Goal: Information Seeking & Learning: Learn about a topic

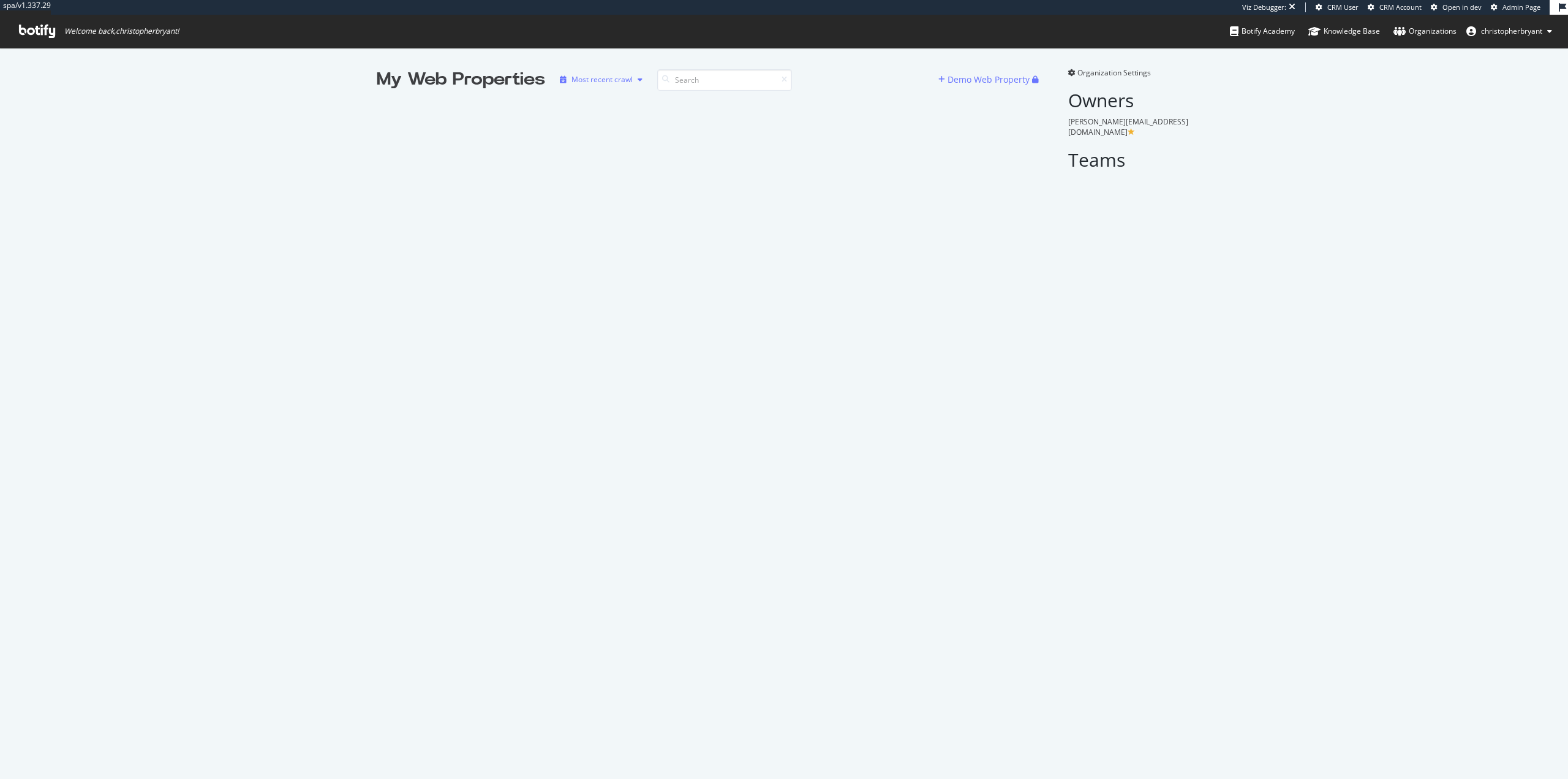
scroll to position [770, 1550]
click at [719, 79] on input at bounding box center [724, 80] width 134 height 22
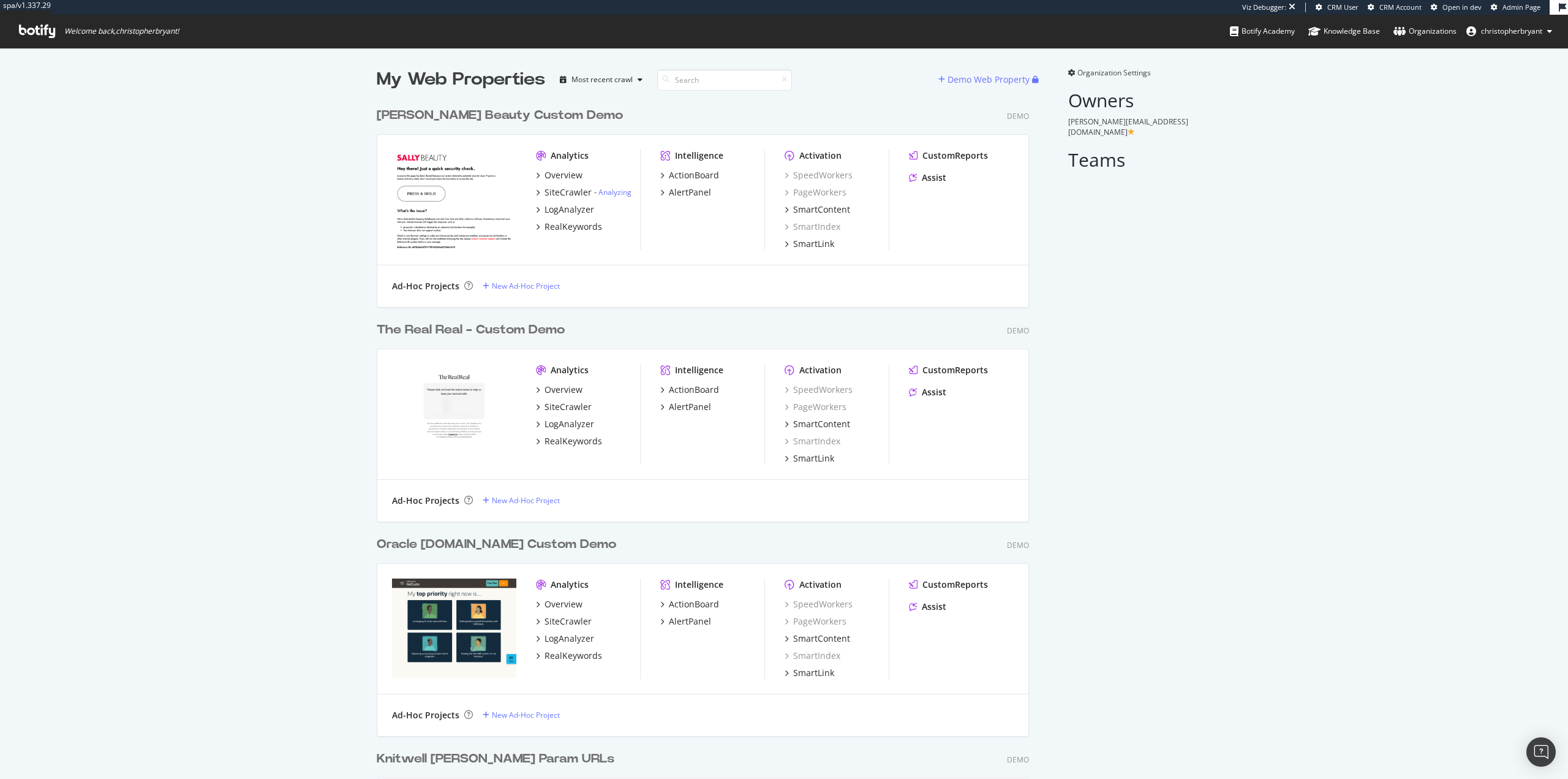
scroll to position [6726, 653]
click at [719, 83] on input at bounding box center [724, 80] width 134 height 22
type input "aca"
click at [694, 79] on input at bounding box center [724, 80] width 134 height 22
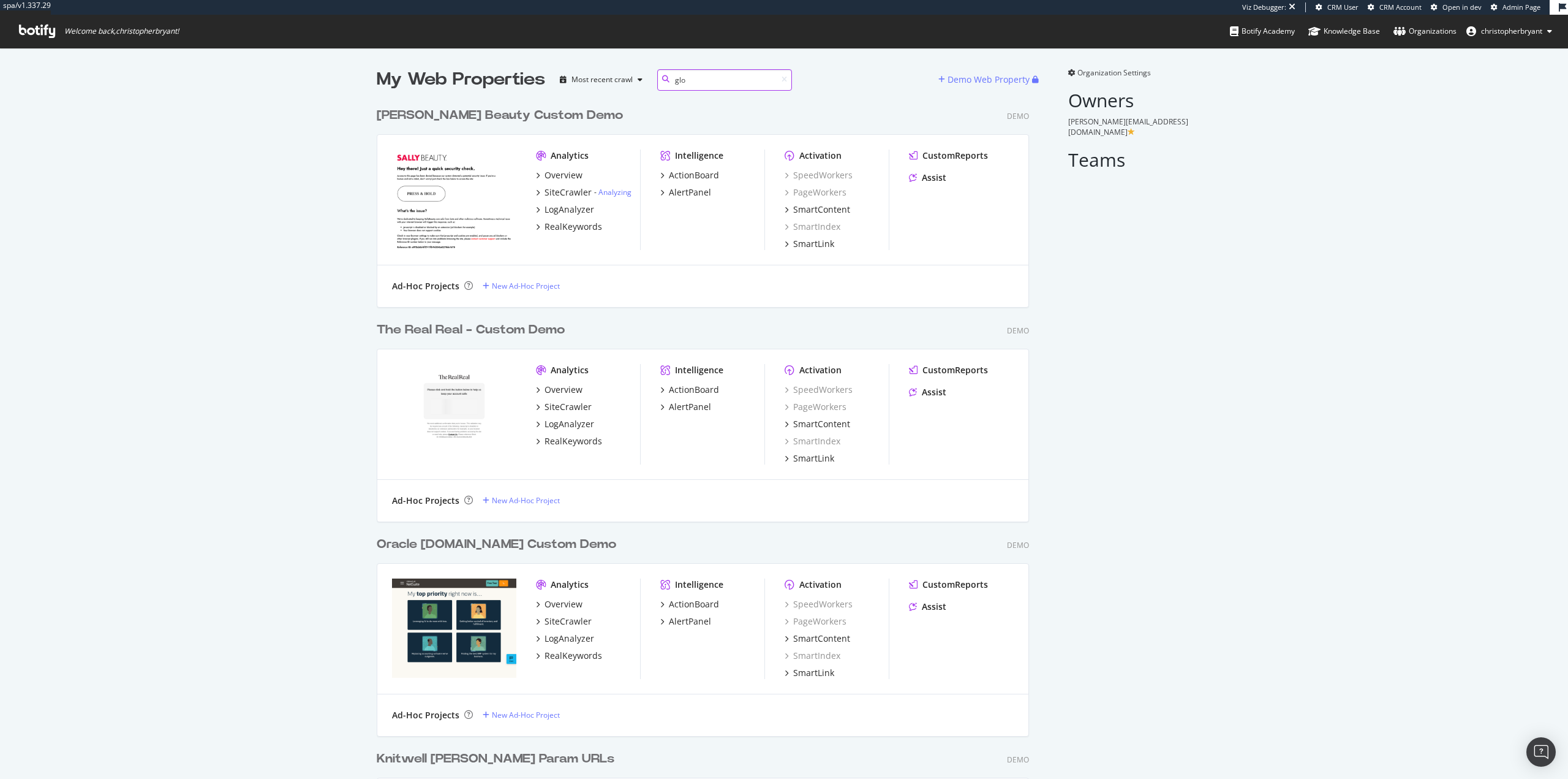
type input "glos"
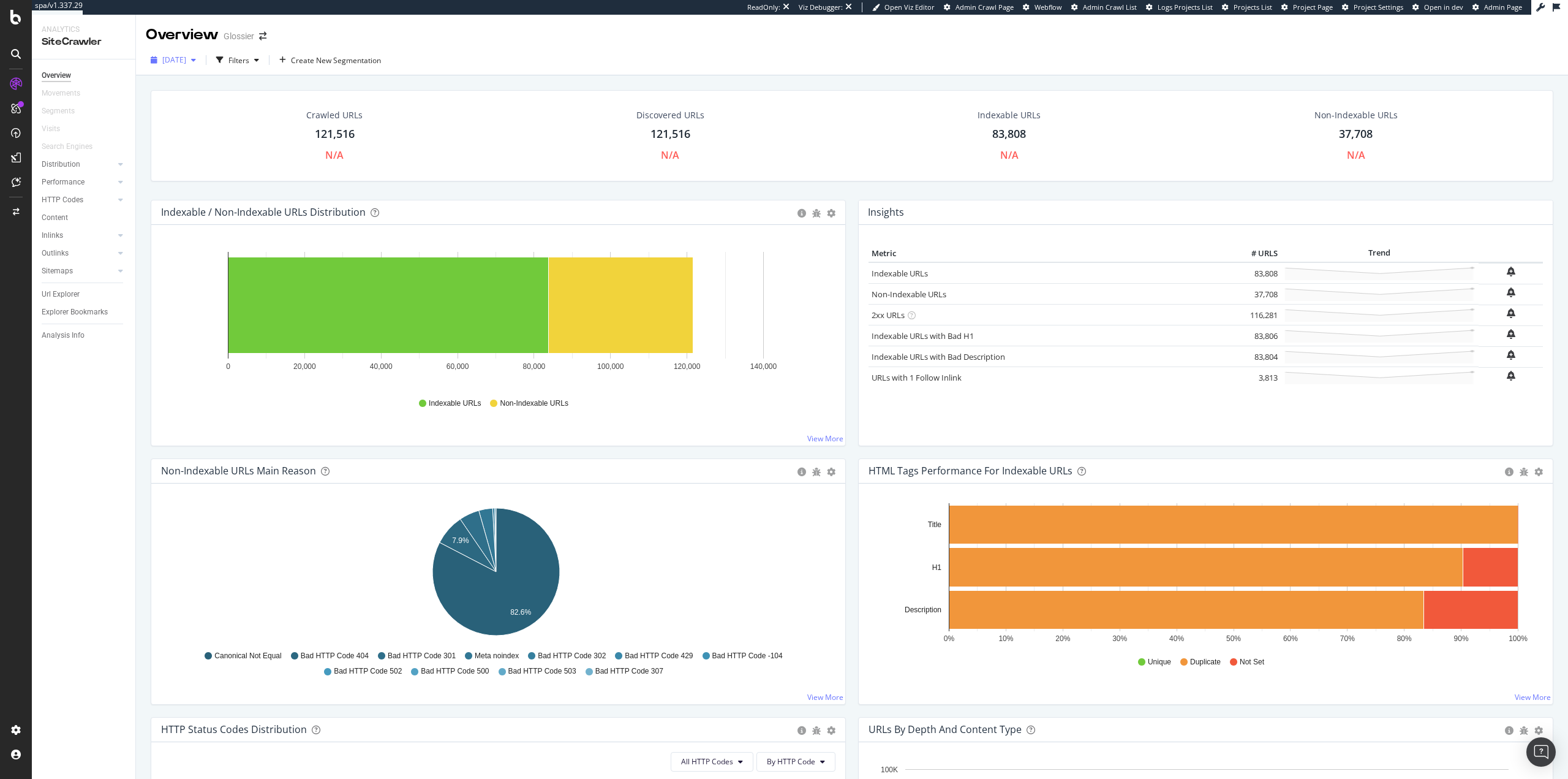
click at [186, 58] on span "[DATE]" at bounding box center [175, 60] width 24 height 11
click at [1048, 518] on rect "A chart." at bounding box center [1234, 524] width 569 height 38
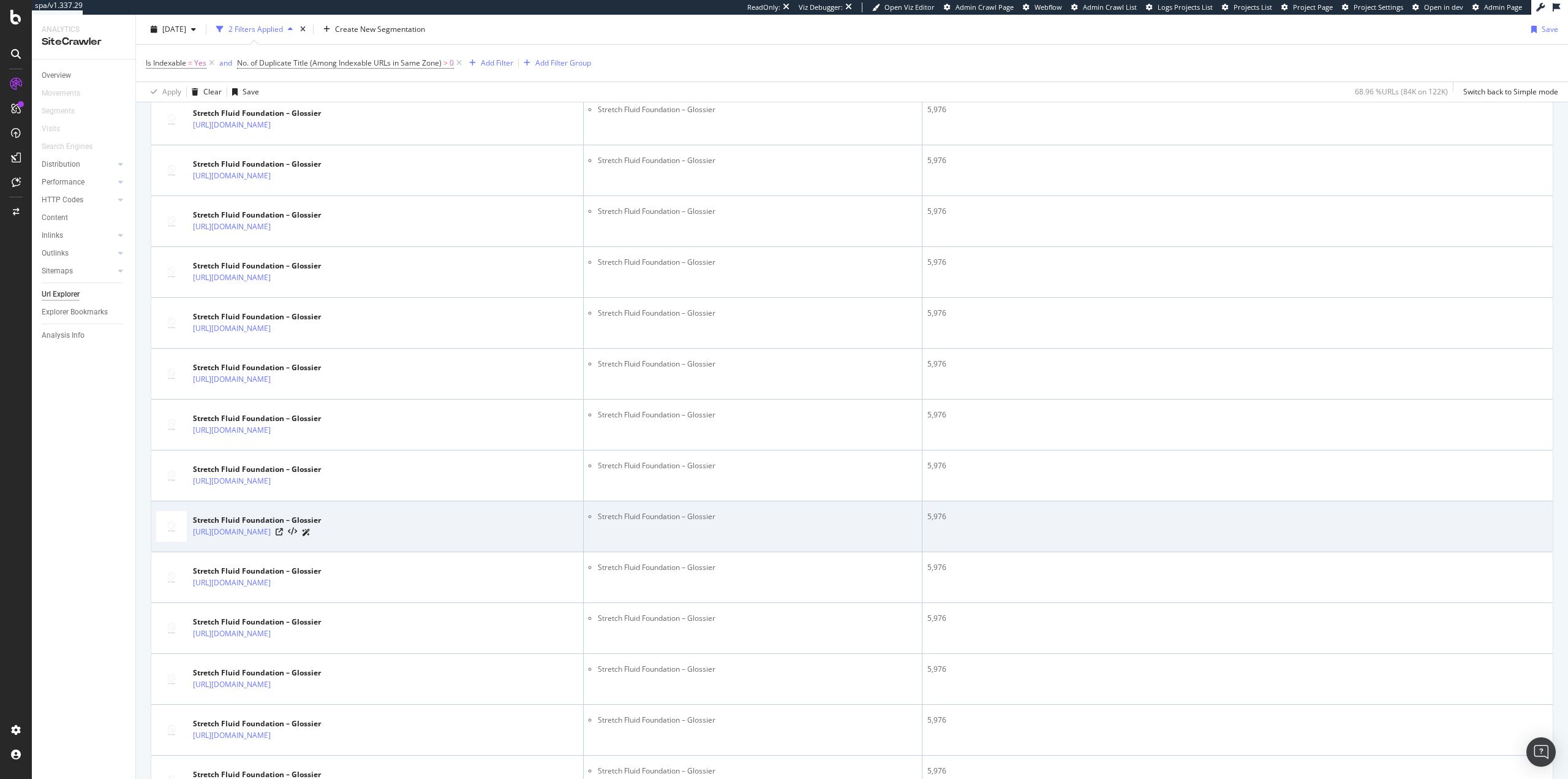
scroll to position [2253, 0]
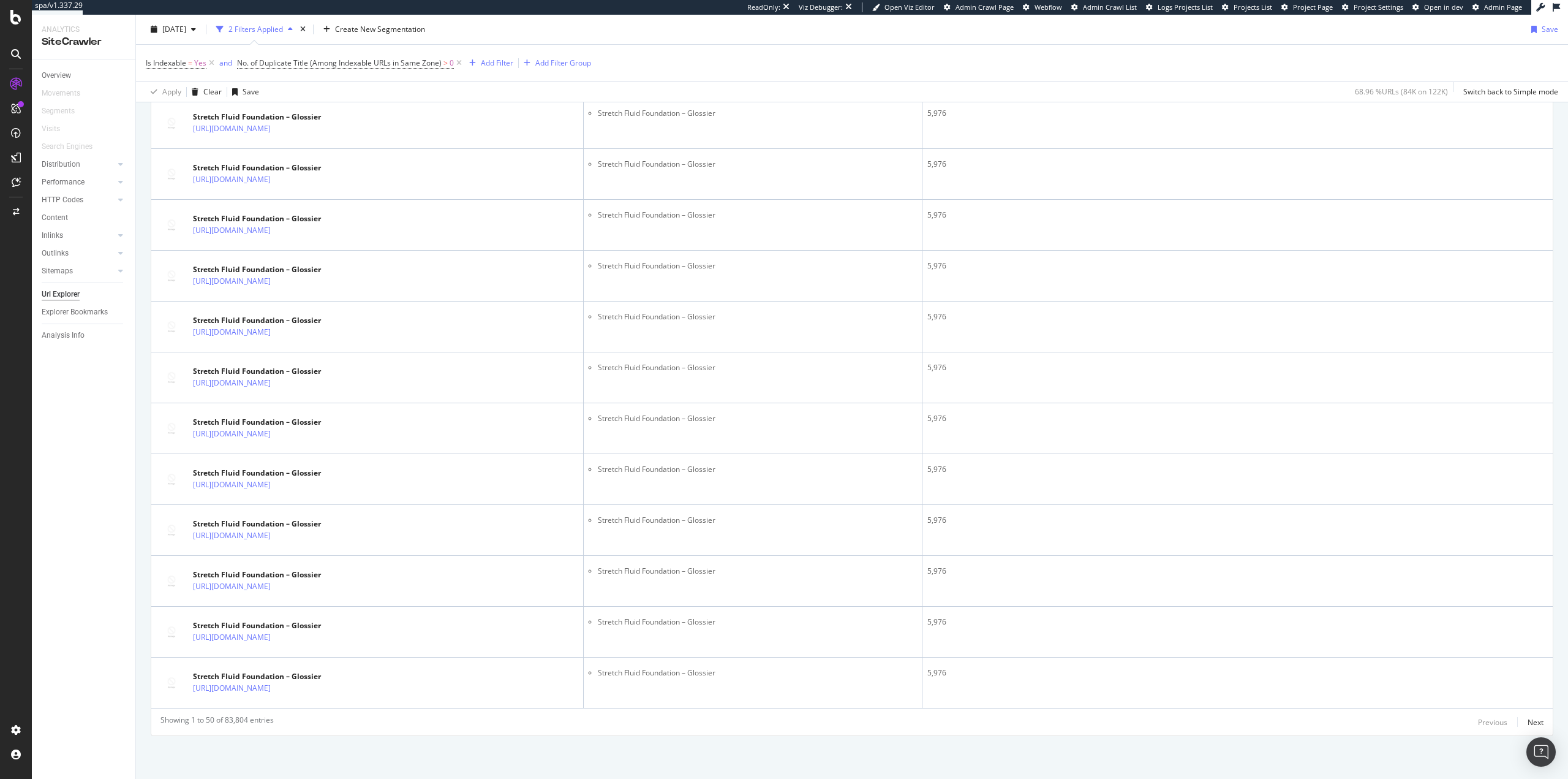
drag, startPoint x: 1020, startPoint y: 776, endPoint x: 1035, endPoint y: 777, distance: 15.0
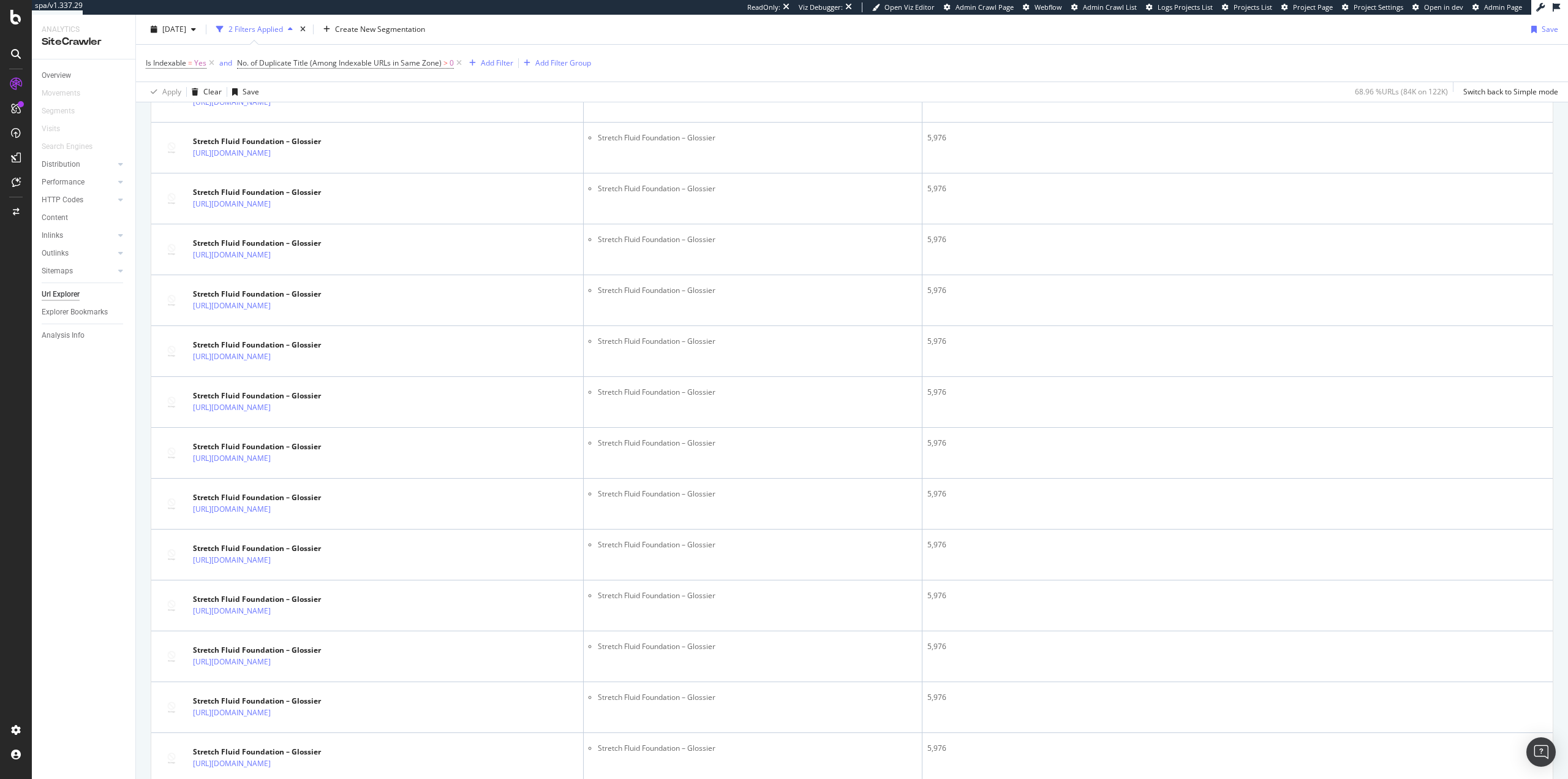
scroll to position [0, 0]
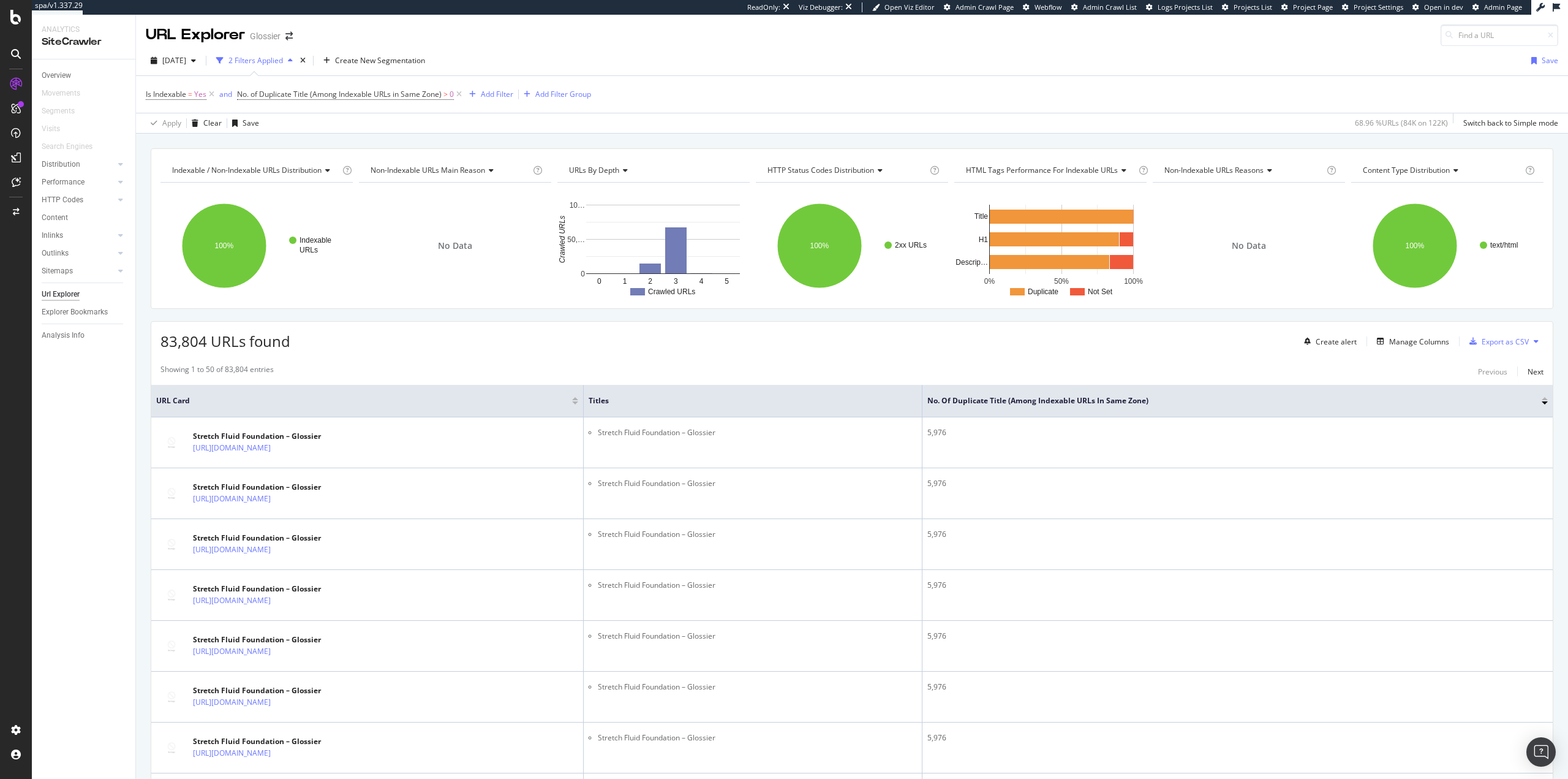
drag, startPoint x: 1027, startPoint y: 558, endPoint x: 1060, endPoint y: 375, distance: 186.0
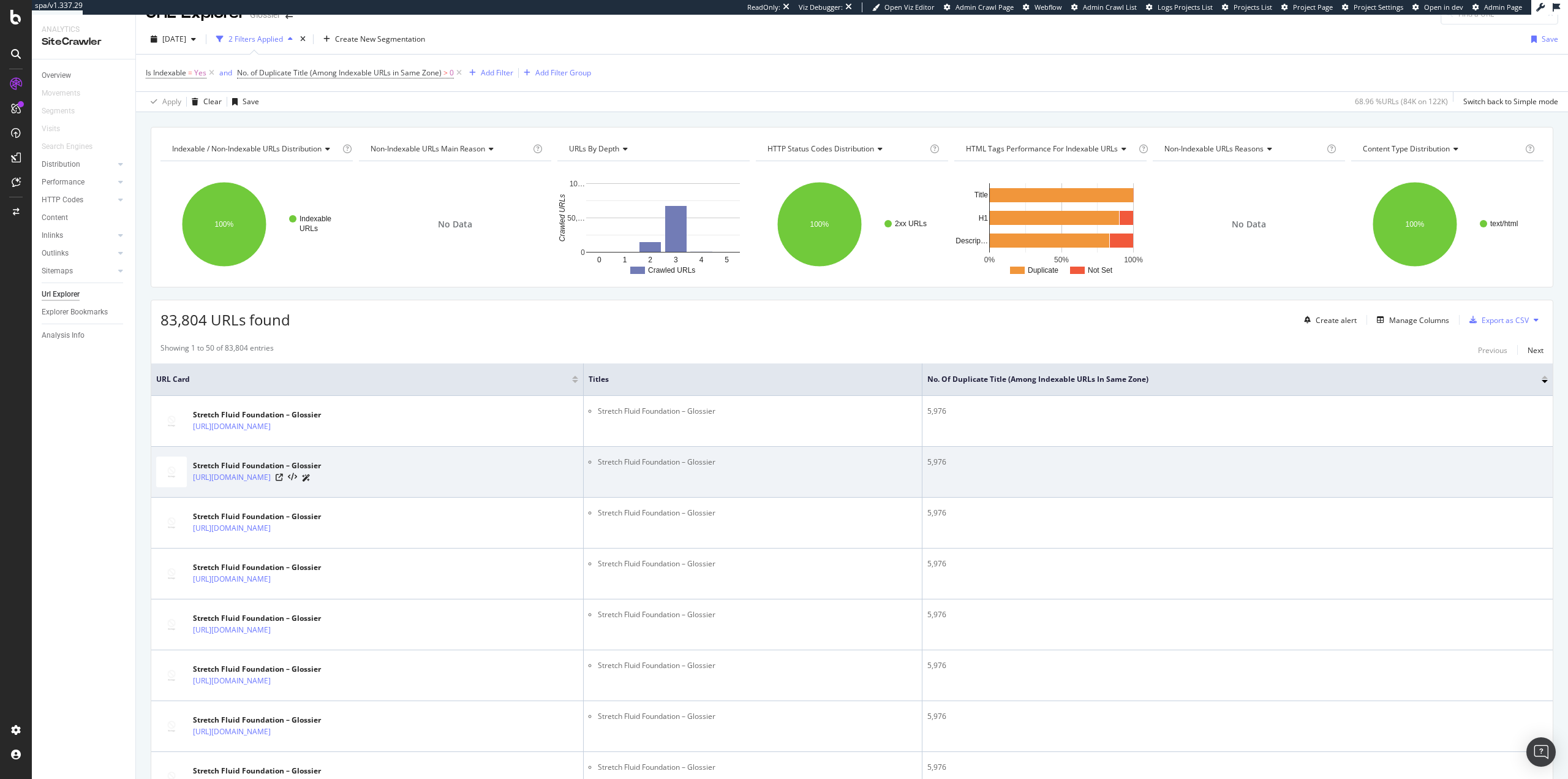
scroll to position [123, 0]
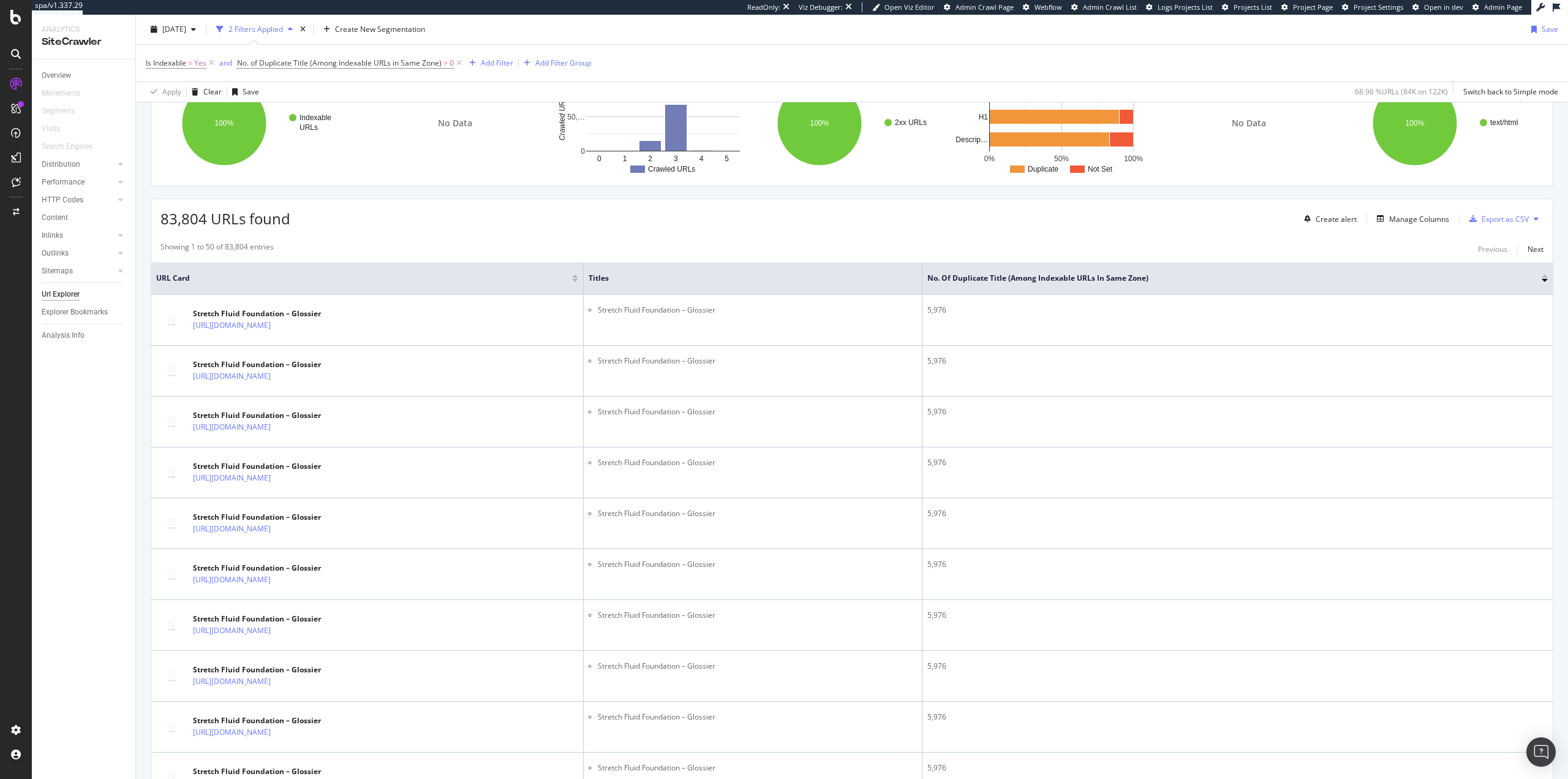
click at [56, 210] on div "Content" at bounding box center [88, 218] width 94 height 18
click at [120, 159] on div at bounding box center [121, 164] width 12 height 12
click at [94, 218] on div "Internationalization" at bounding box center [79, 218] width 65 height 13
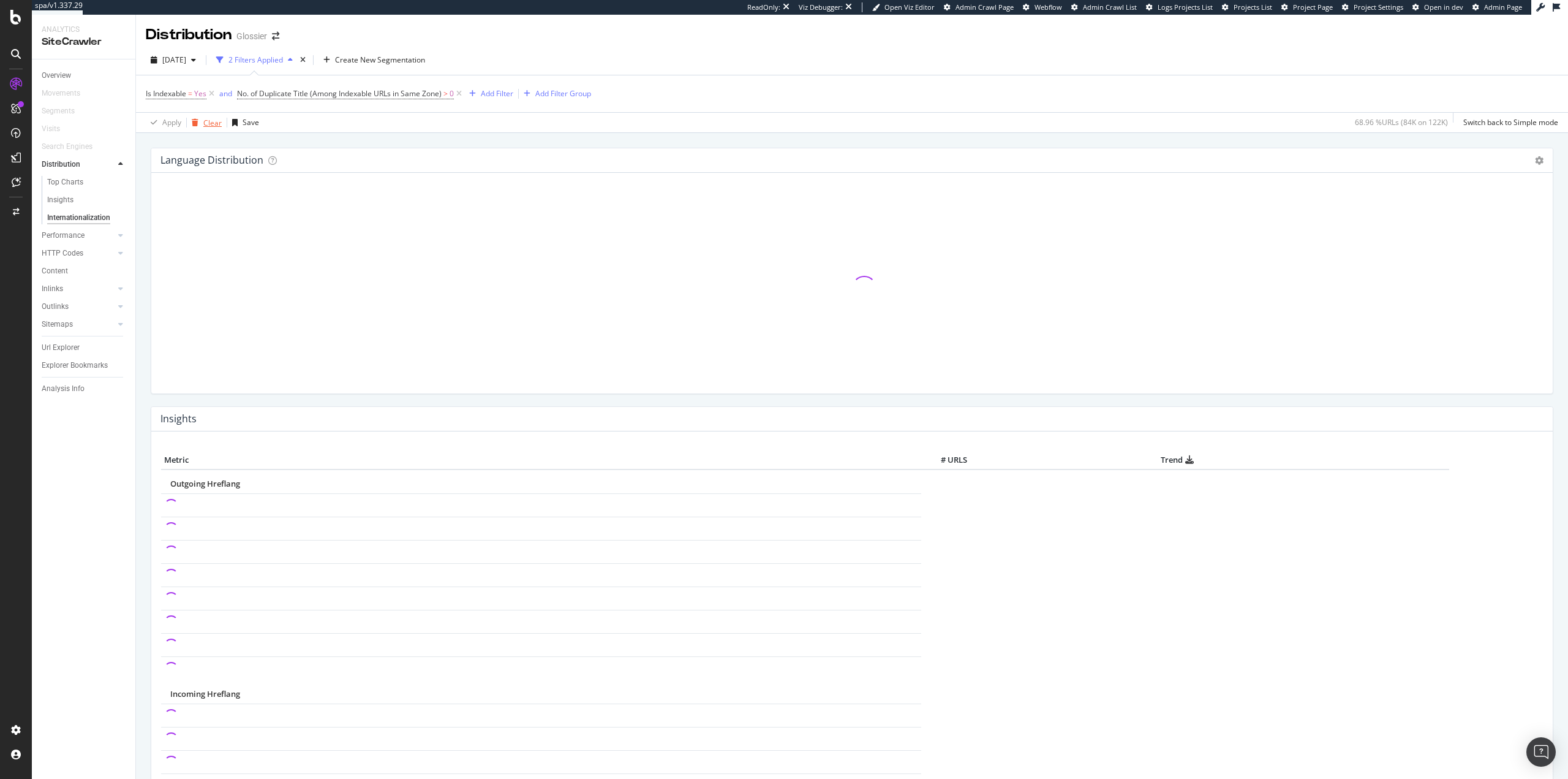
click at [209, 125] on div "Clear" at bounding box center [212, 123] width 19 height 11
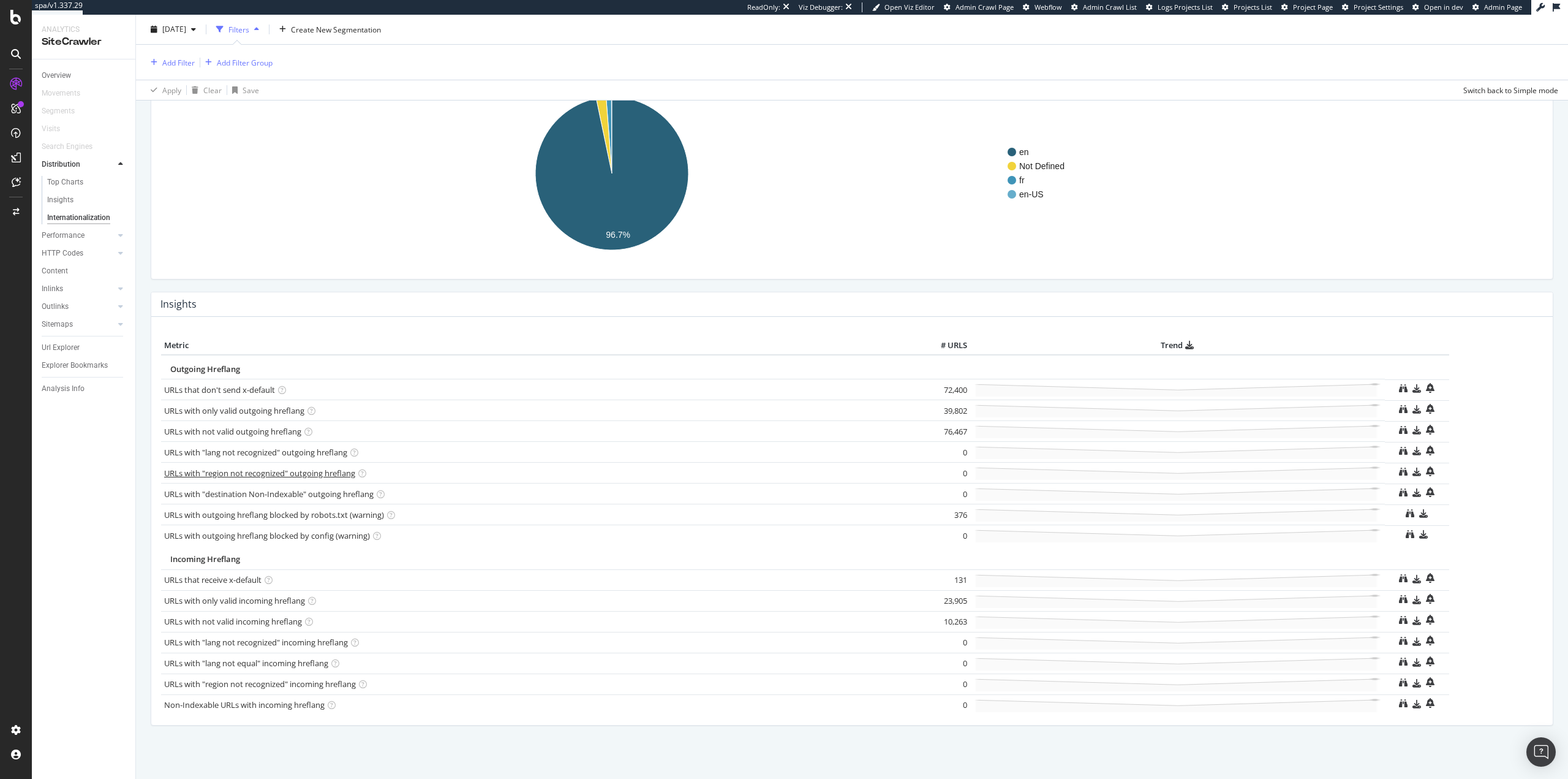
scroll to position [117, 0]
click at [245, 429] on link "URLs with not valid outgoing hreflang" at bounding box center [232, 427] width 137 height 11
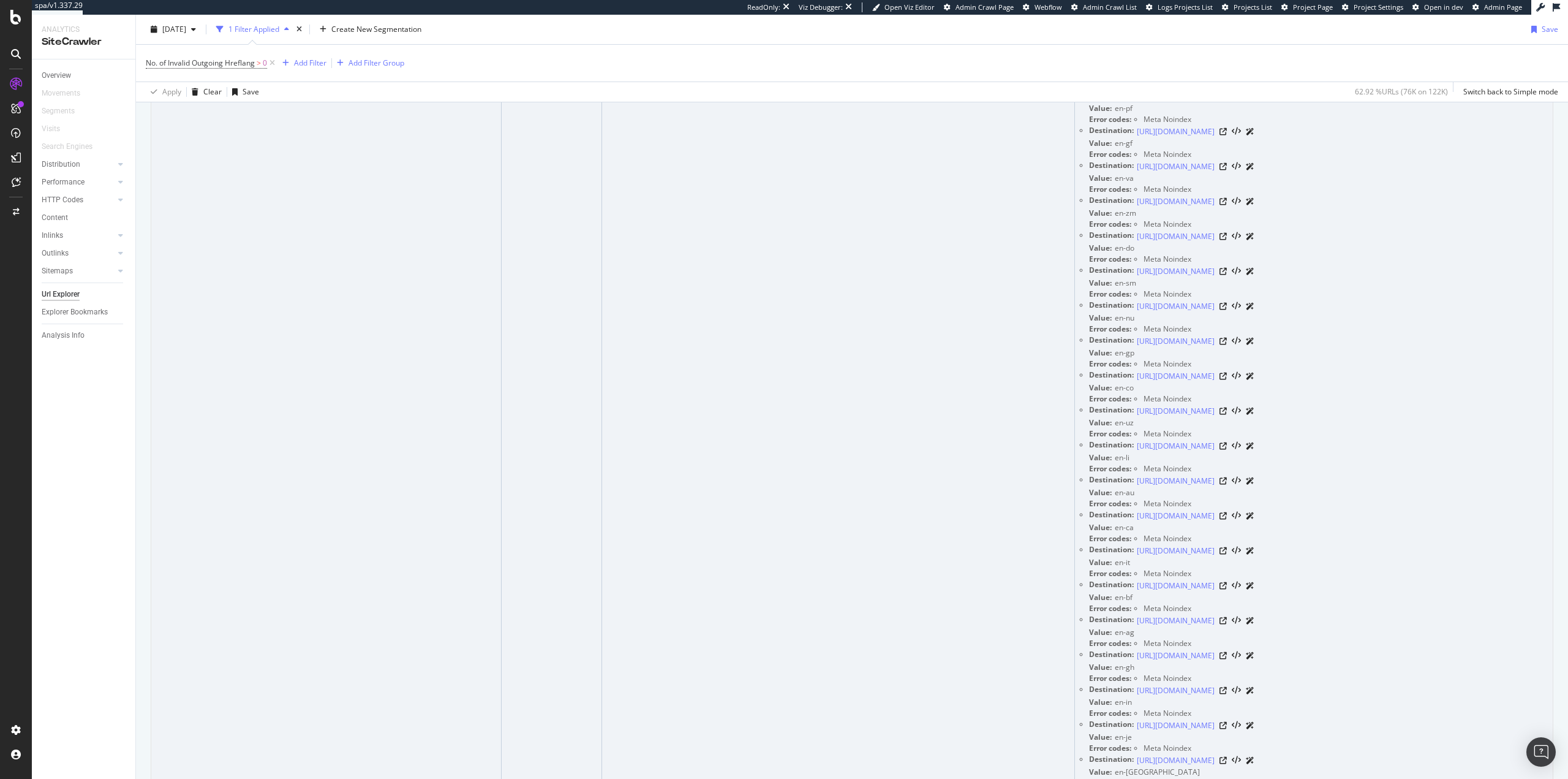
scroll to position [3432, 0]
click at [1227, 341] on icon at bounding box center [1223, 340] width 7 height 7
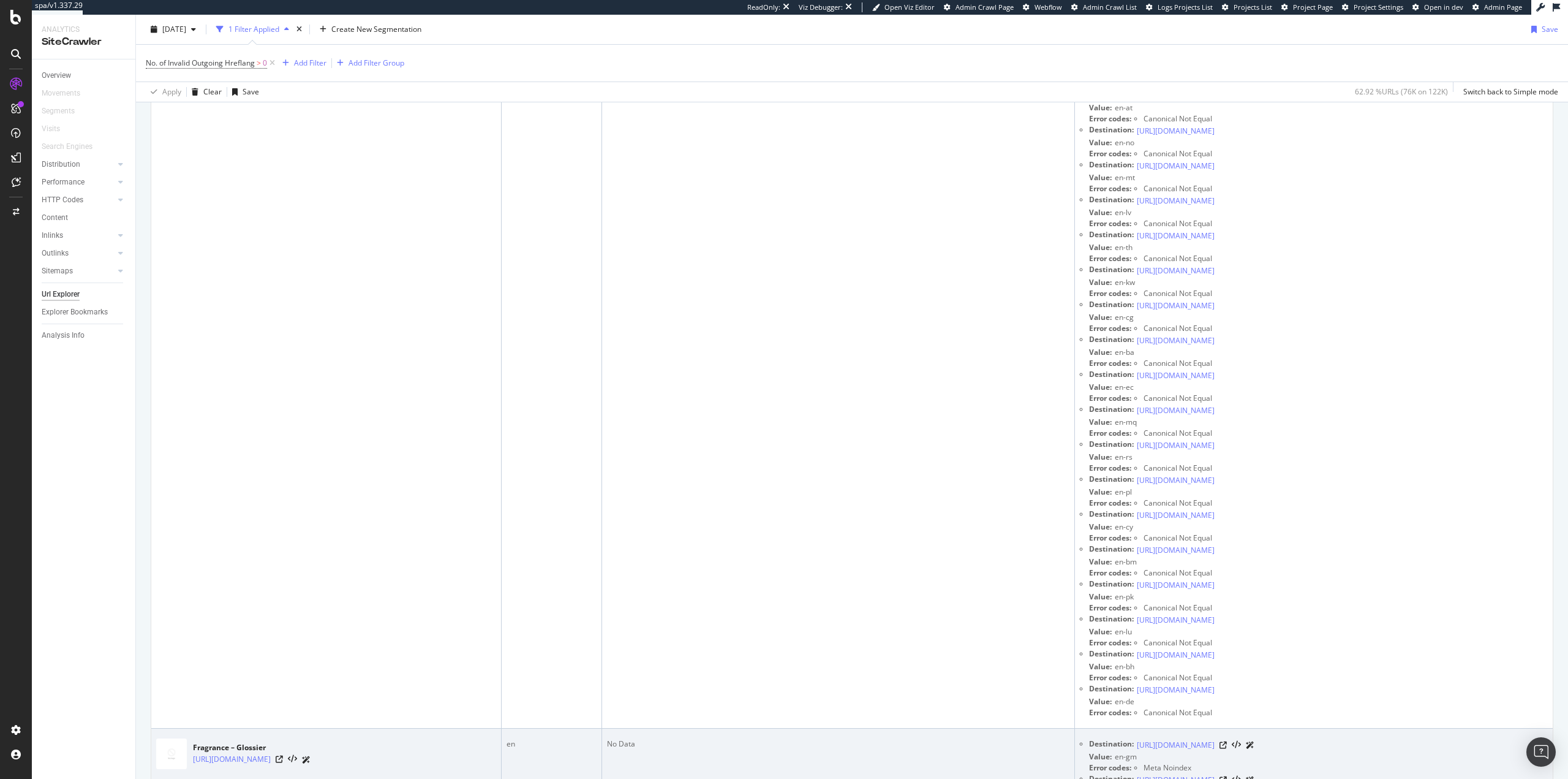
scroll to position [2574, 0]
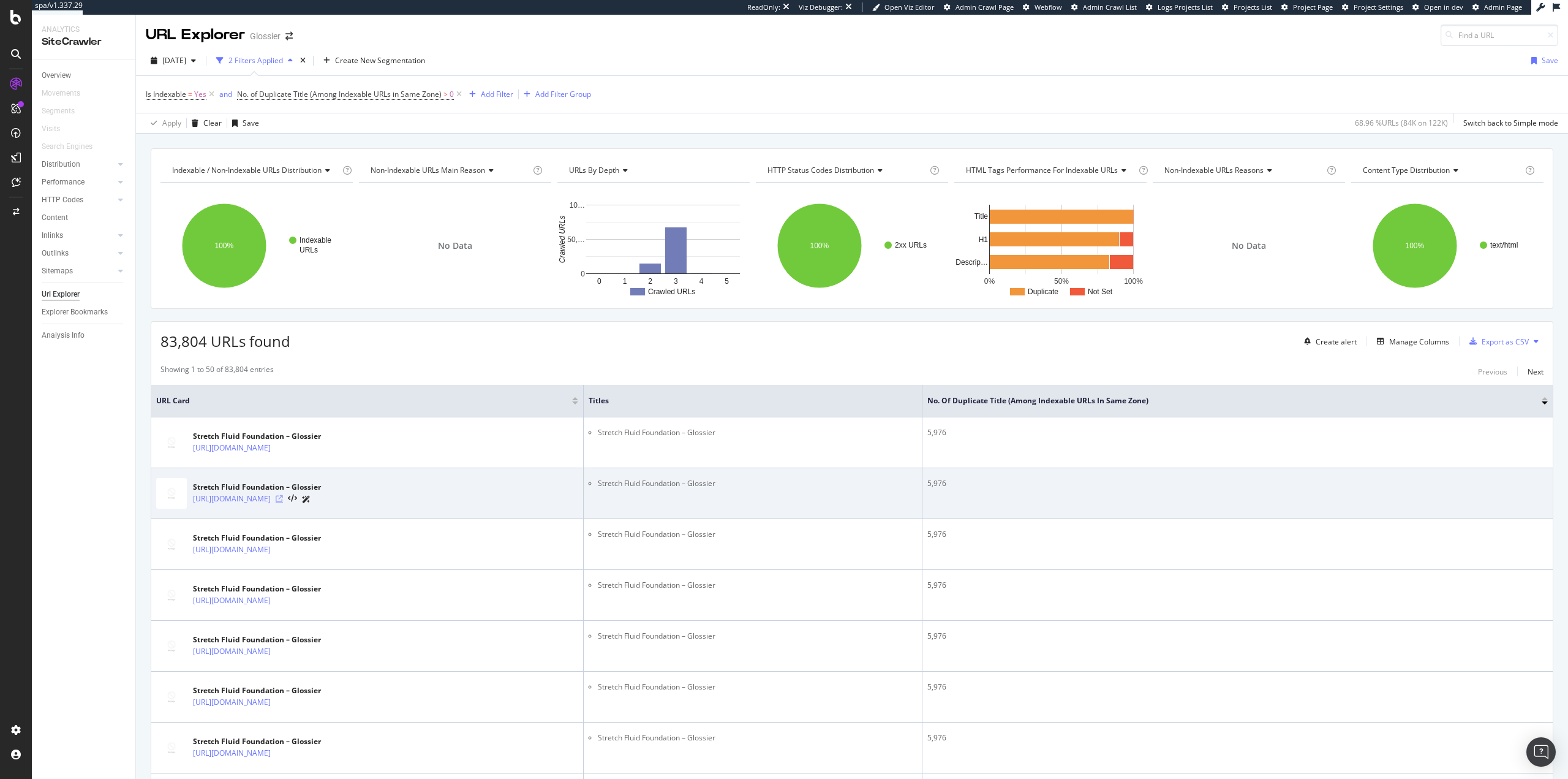
click at [283, 497] on icon at bounding box center [278, 498] width 7 height 7
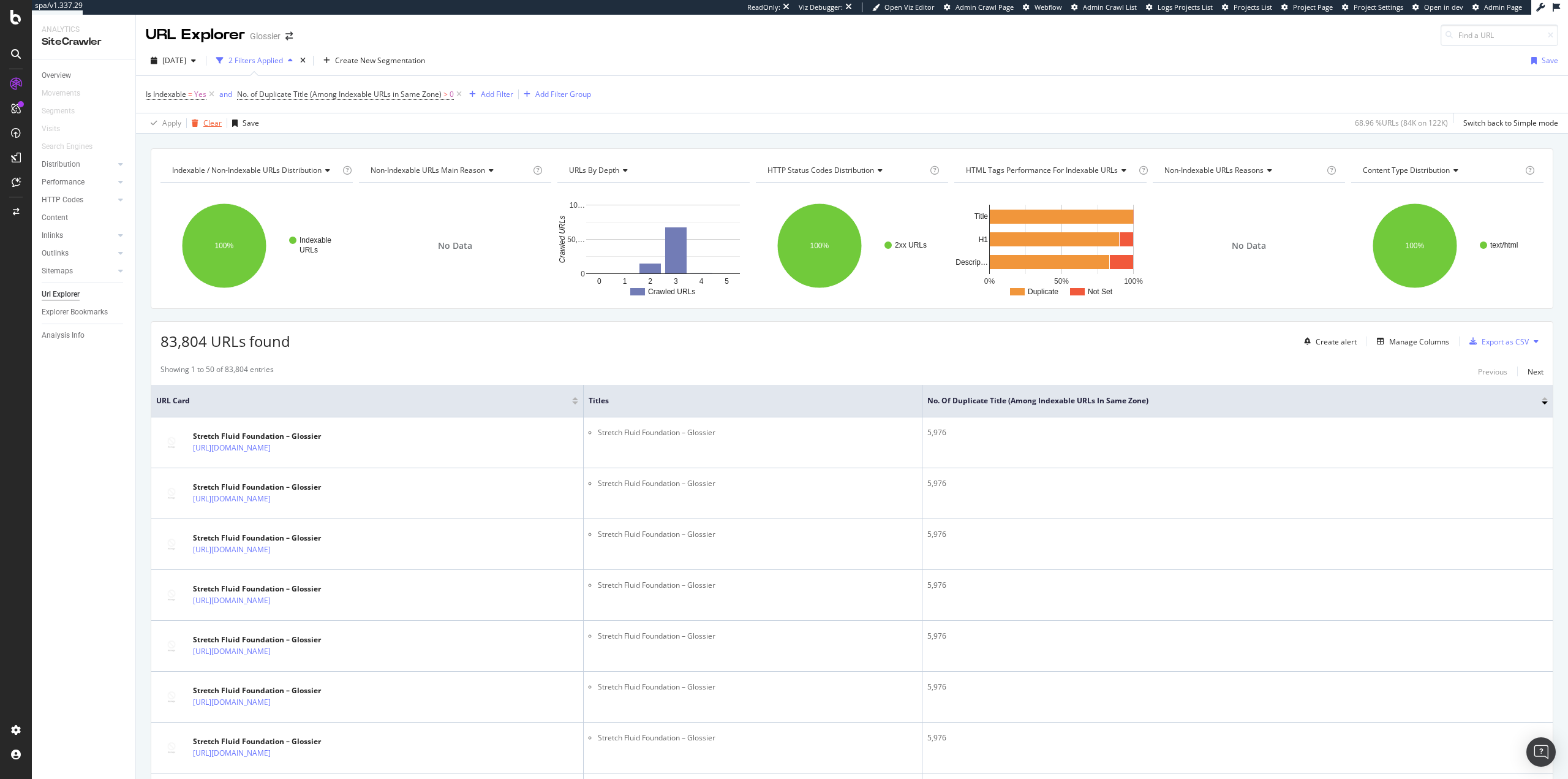
click at [218, 122] on div "Clear" at bounding box center [212, 123] width 19 height 11
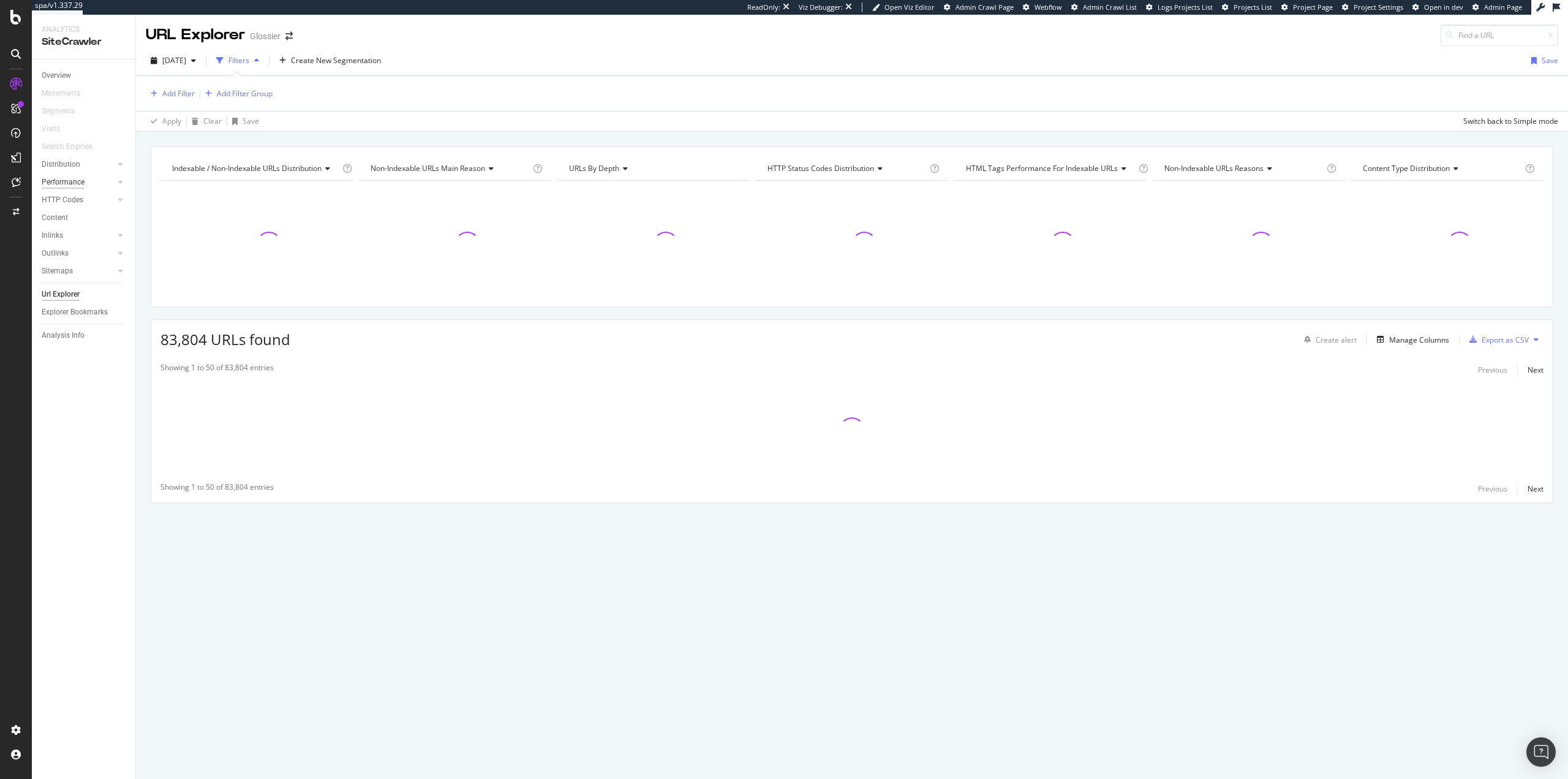
click at [70, 181] on div "Performance" at bounding box center [63, 182] width 43 height 13
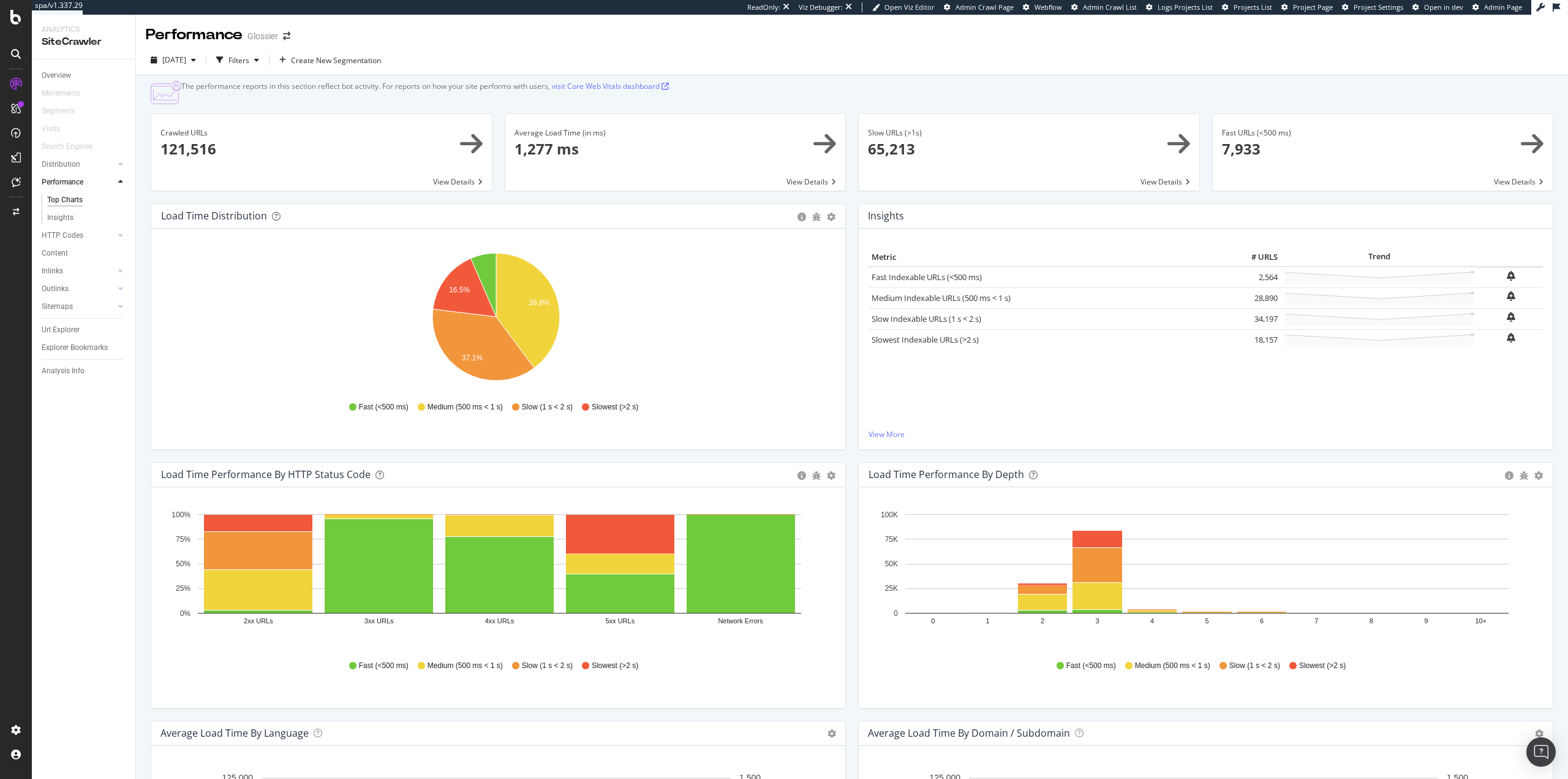
click at [44, 538] on div "Overview Movements Segments Visits Search Engines Distribution Top Charts Insig…" at bounding box center [83, 419] width 104 height 719
